Goal: Task Accomplishment & Management: Use online tool/utility

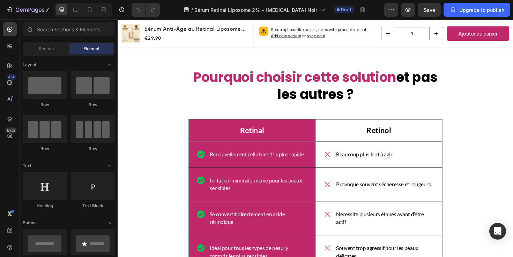
scroll to position [2584, 0]
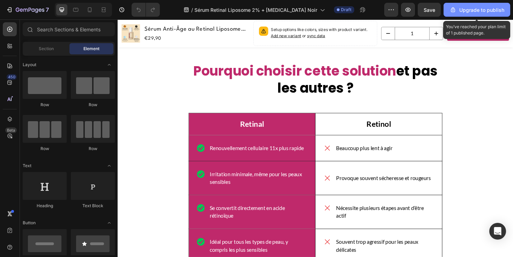
click at [463, 7] on div "Upgrade to publish" at bounding box center [476, 9] width 55 height 7
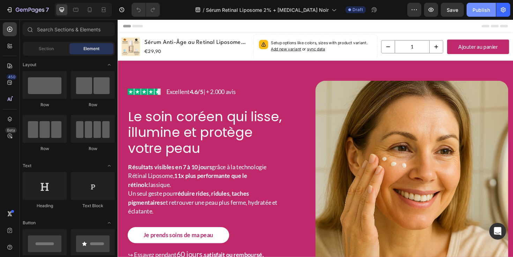
click at [479, 12] on div "Publish" at bounding box center [480, 9] width 17 height 7
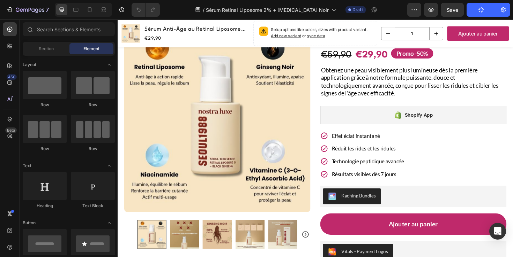
scroll to position [685, 0]
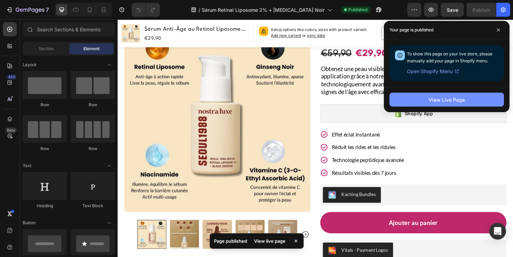
click at [438, 98] on div "View Live Page" at bounding box center [446, 99] width 36 height 7
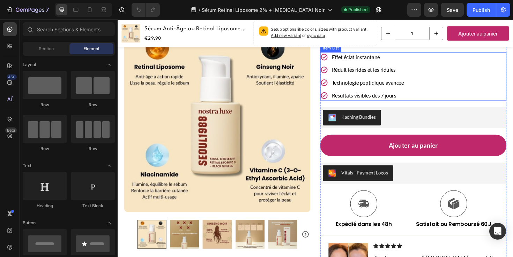
scroll to position [772, 0]
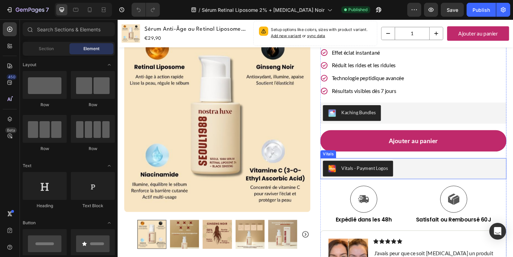
click at [382, 173] on div "Vitals - Payment Logos" at bounding box center [372, 177] width 63 height 8
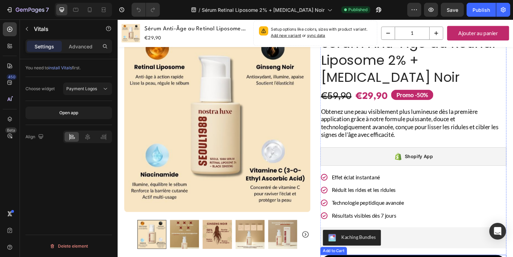
scroll to position [632, 0]
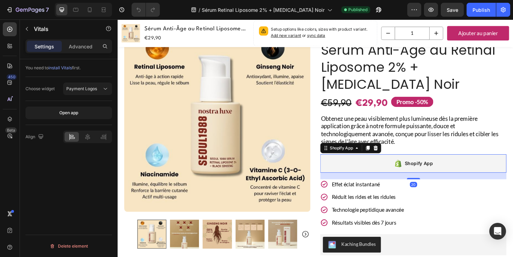
click at [401, 163] on div "Shopify App" at bounding box center [430, 173] width 197 height 20
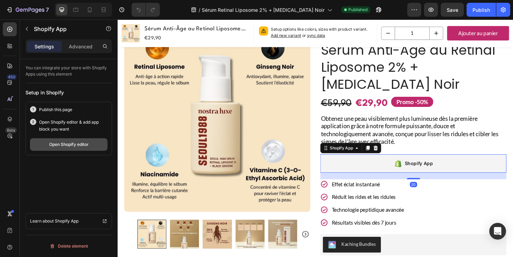
click at [87, 144] on div "Open Shopify editor" at bounding box center [68, 145] width 39 height 6
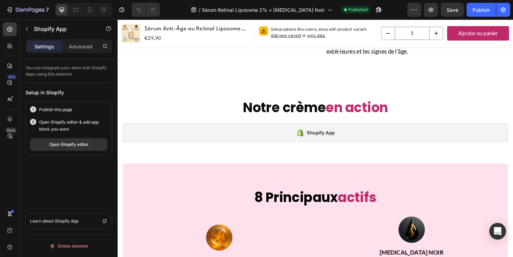
scroll to position [1621, 0]
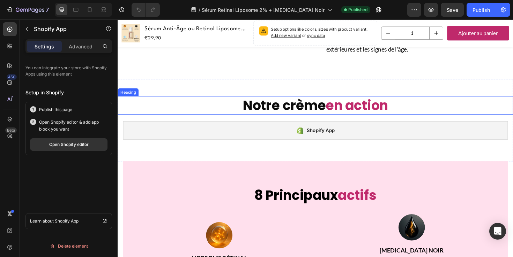
click at [326, 120] on span "Notre crème" at bounding box center [294, 111] width 88 height 20
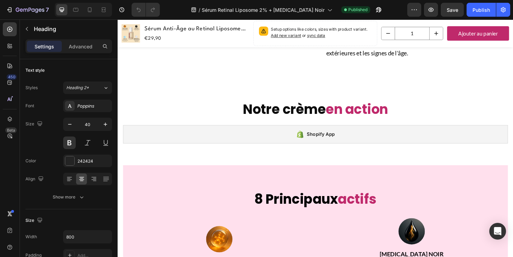
scroll to position [1609, 0]
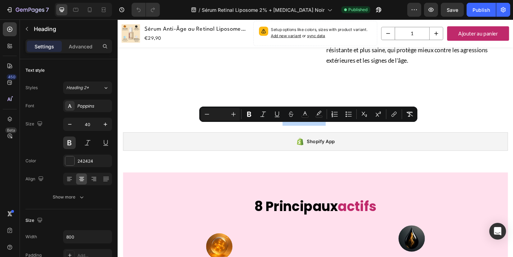
drag, startPoint x: 333, startPoint y: 140, endPoint x: 292, endPoint y: 141, distance: 41.2
click at [292, 132] on span "Notre crème" at bounding box center [294, 123] width 88 height 20
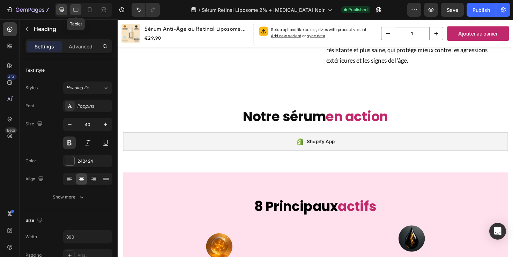
click at [77, 11] on icon at bounding box center [75, 10] width 5 height 4
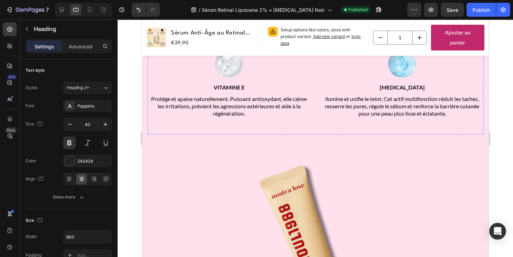
scroll to position [1985, 0]
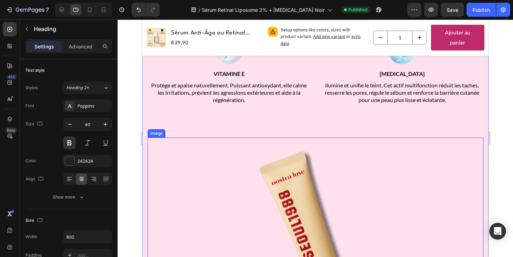
click at [232, 163] on img at bounding box center [314, 242] width 209 height 209
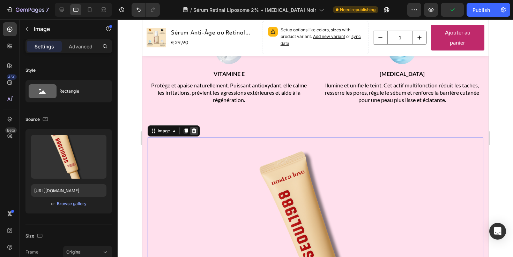
click at [194, 130] on icon at bounding box center [194, 131] width 5 height 5
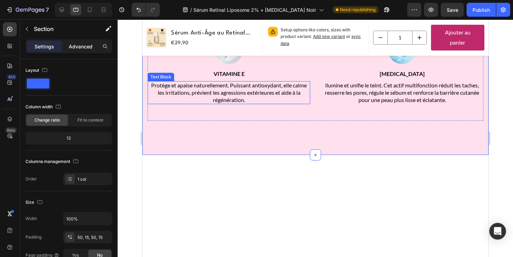
click at [86, 47] on p "Advanced" at bounding box center [81, 46] width 24 height 7
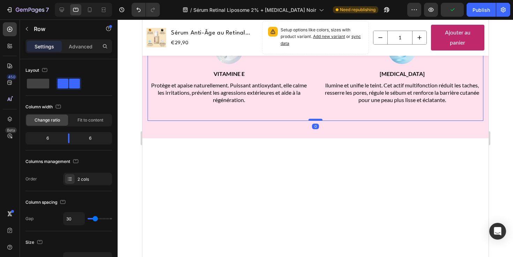
drag, startPoint x: 318, startPoint y: 137, endPoint x: 318, endPoint y: 120, distance: 16.8
click at [318, 120] on div at bounding box center [315, 120] width 14 height 2
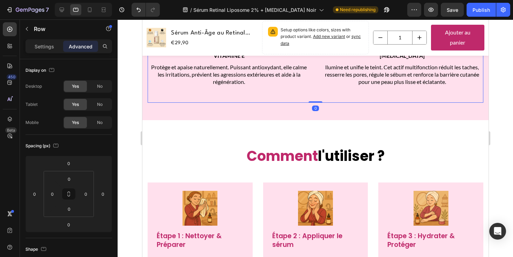
scroll to position [2001, 0]
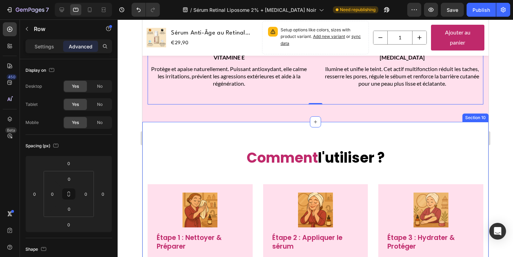
click at [288, 129] on div "Comment l'utiliser ? Heading Image Étape 1 : Nettoyer & Préparer Text Block Com…" at bounding box center [315, 233] width 346 height 223
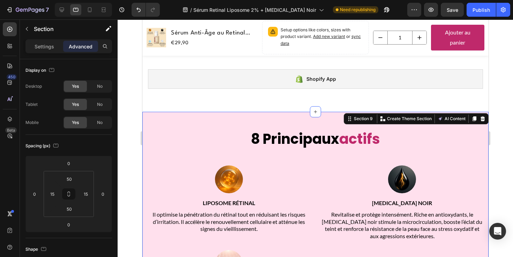
scroll to position [1680, 0]
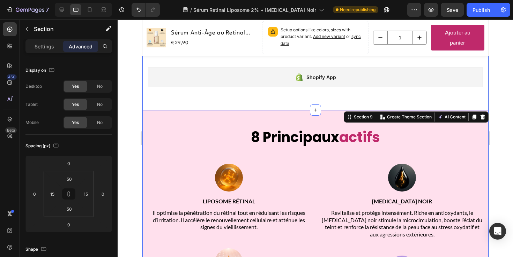
click at [284, 99] on div "Notre sérum en action Heading Shopify App Shopify App Row Section 8" at bounding box center [315, 62] width 346 height 96
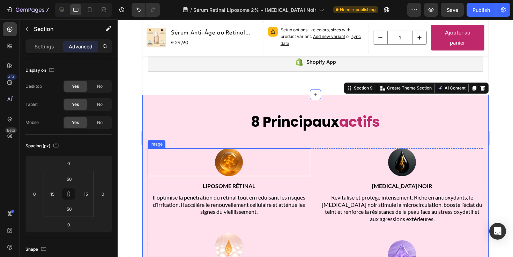
scroll to position [1696, 0]
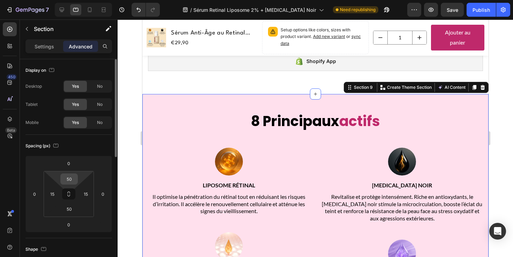
click at [75, 180] on input "50" at bounding box center [69, 179] width 14 height 10
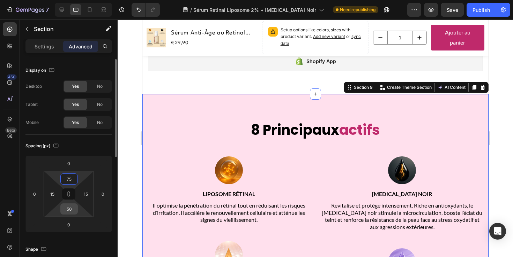
type input "75"
click at [73, 209] on input "50" at bounding box center [69, 209] width 14 height 10
type input "75"
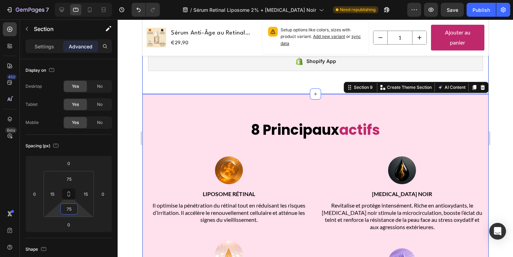
click at [258, 82] on div "Notre sérum en action Heading Shopify App Shopify App Row Section 8" at bounding box center [315, 46] width 346 height 96
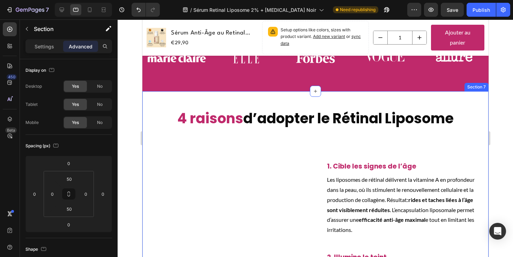
scroll to position [1162, 0]
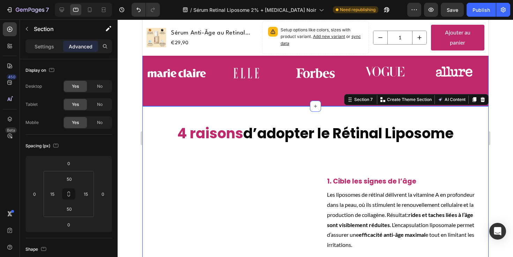
scroll to position [1054, 0]
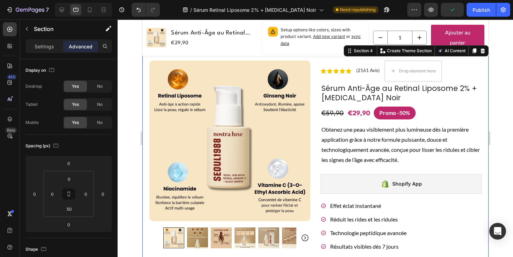
scroll to position [97, 0]
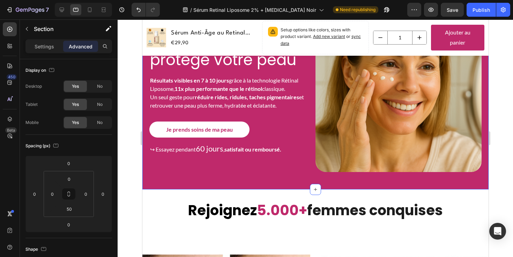
click at [279, 174] on div "Image Excellent 4.6/5 | + 2.000 avis Text Block Row Le soin coréen qui lisse, i…" at bounding box center [315, 81] width 346 height 216
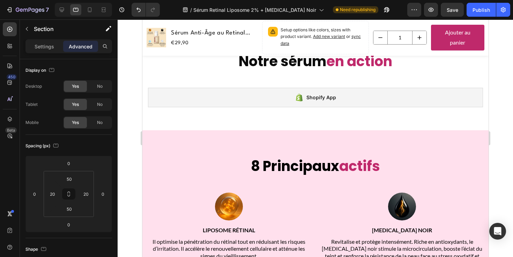
scroll to position [1665, 0]
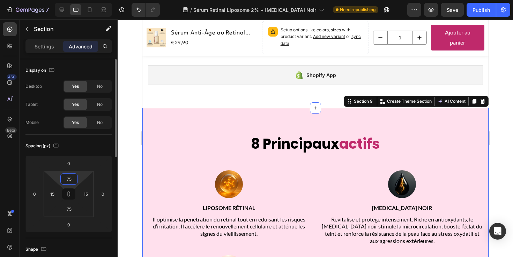
click at [74, 178] on input "75" at bounding box center [69, 179] width 14 height 10
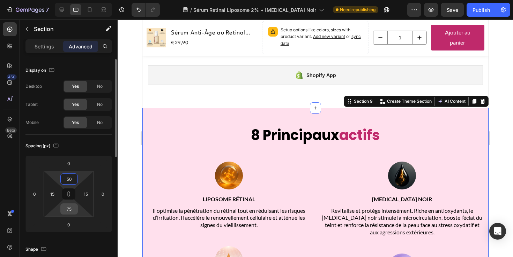
type input "50"
click at [72, 209] on input "75" at bounding box center [69, 209] width 14 height 10
type input "50"
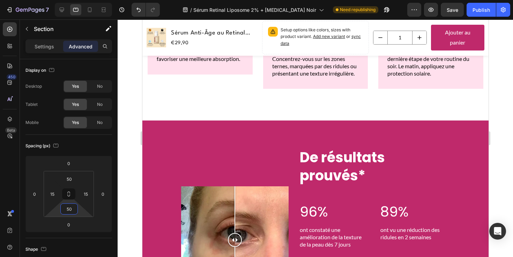
scroll to position [2230, 0]
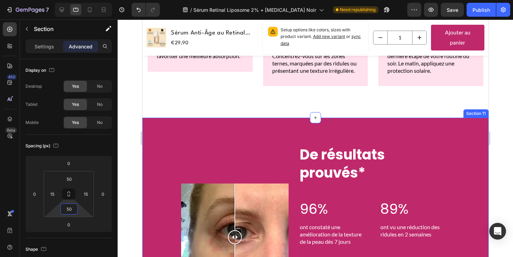
click at [295, 129] on div "Image Comparison Row Heading De résultats prouvés* Heading 96% Text Block ont c…" at bounding box center [315, 237] width 346 height 239
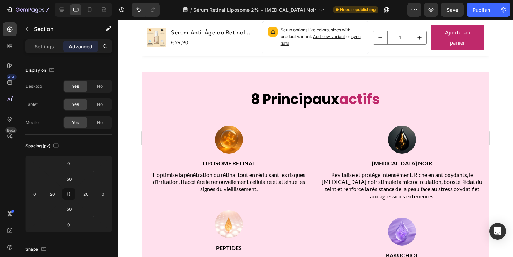
scroll to position [1678, 0]
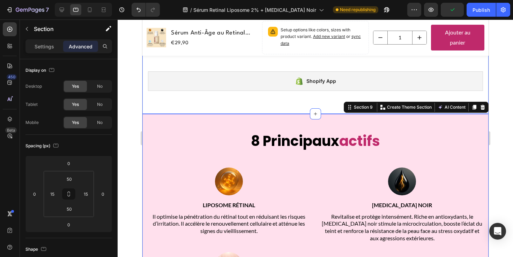
click at [286, 103] on div "Notre sérum en action Heading Shopify App Shopify App Row Section 8" at bounding box center [315, 66] width 346 height 96
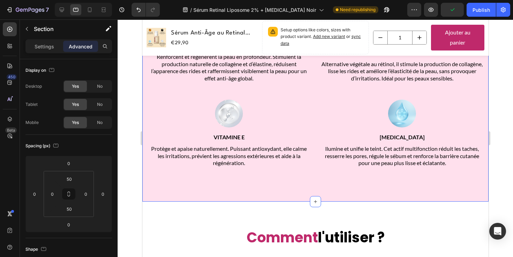
scroll to position [1964, 0]
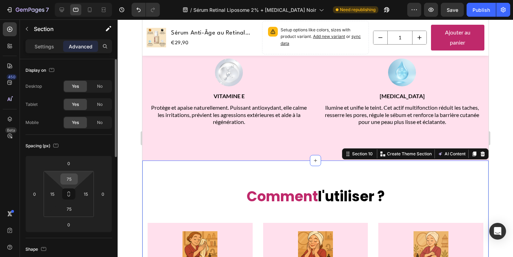
click at [72, 179] on input "75" at bounding box center [69, 179] width 14 height 10
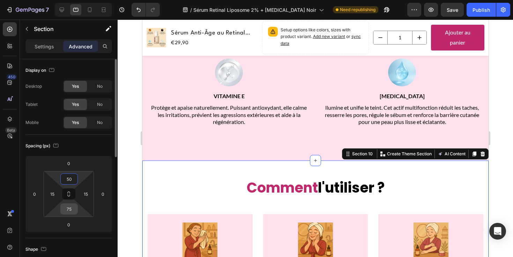
type input "50"
click at [73, 208] on input "75" at bounding box center [69, 209] width 14 height 10
type input "50"
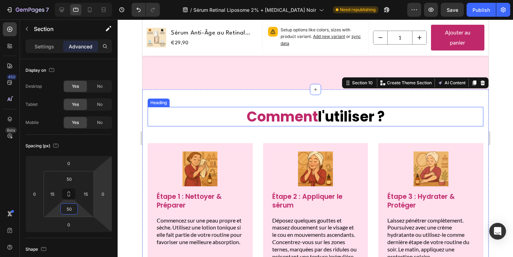
scroll to position [2290, 0]
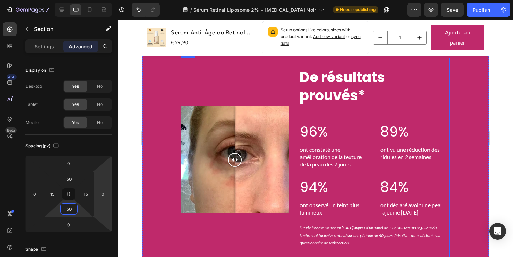
click at [234, 76] on div "Image Comparison Row" at bounding box center [234, 160] width 107 height 204
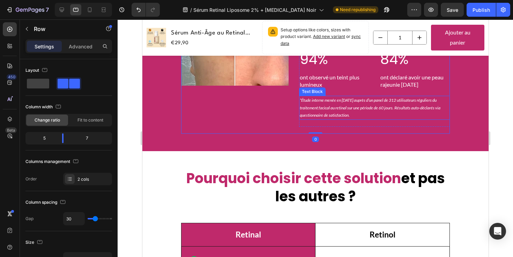
scroll to position [2452, 0]
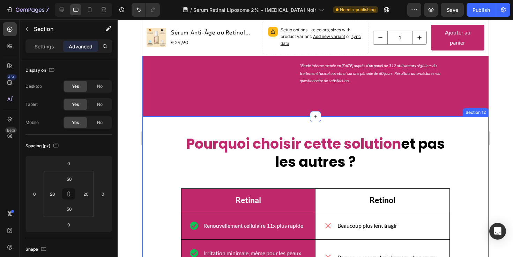
click at [290, 130] on div "Pourquoi choisir cette solution et pas les autres ? Heading Retinal Text Block …" at bounding box center [315, 258] width 346 height 282
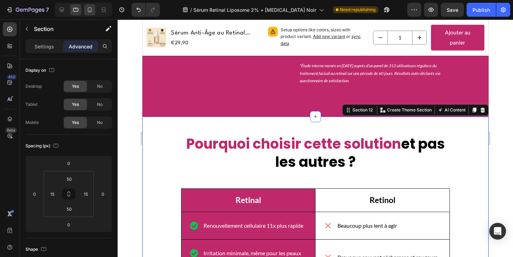
click at [87, 11] on icon at bounding box center [89, 9] width 7 height 7
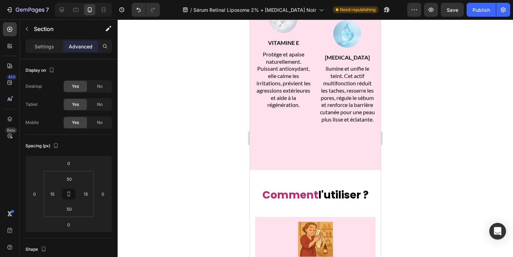
scroll to position [2217, 0]
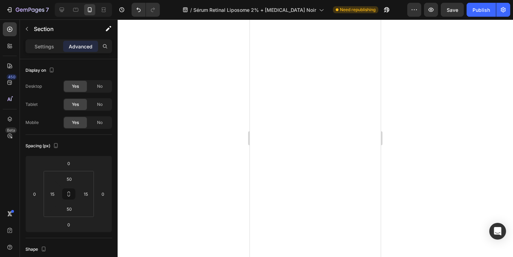
scroll to position [0, 0]
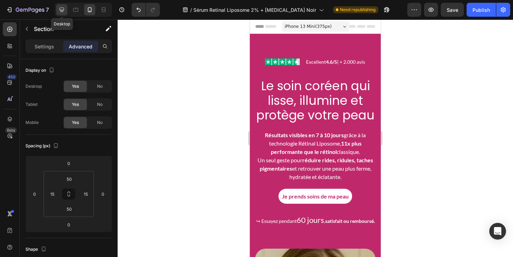
click at [62, 13] on icon at bounding box center [61, 9] width 7 height 7
type input "75"
type input "59"
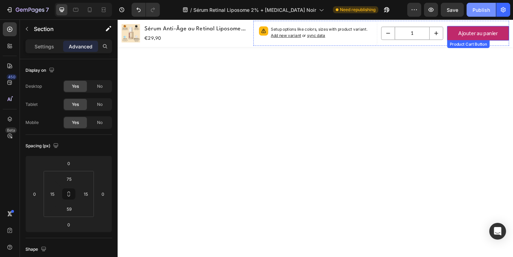
scroll to position [2131, 0]
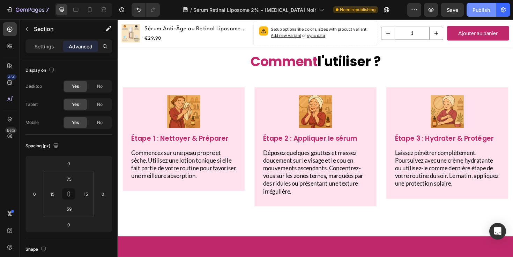
click at [477, 10] on div "Publish" at bounding box center [480, 9] width 17 height 7
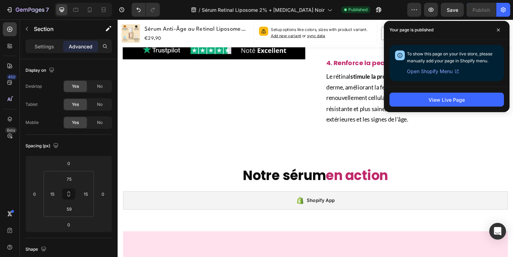
scroll to position [1628, 0]
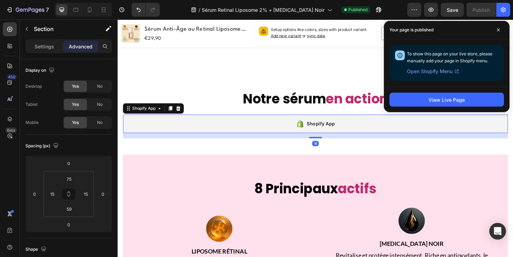
click at [218, 139] on div "Shopify App" at bounding box center [327, 130] width 408 height 20
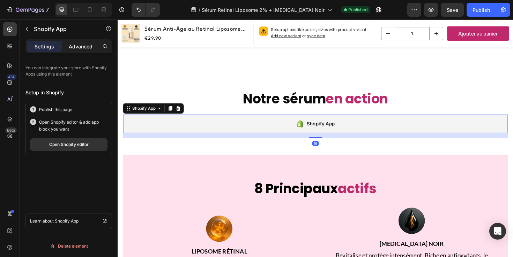
click at [79, 46] on p "Advanced" at bounding box center [81, 46] width 24 height 7
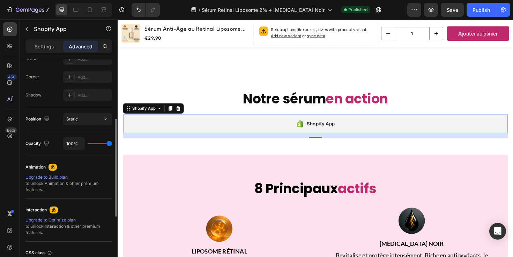
scroll to position [0, 0]
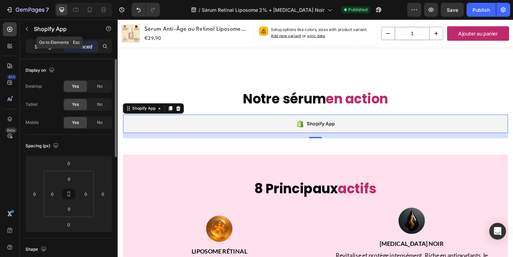
click at [44, 42] on div "Settings" at bounding box center [44, 46] width 35 height 11
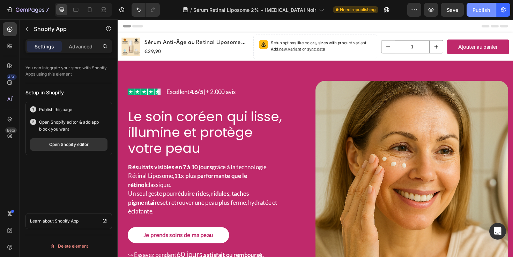
click at [474, 7] on div "Publish" at bounding box center [480, 9] width 17 height 7
